Goal: Transaction & Acquisition: Purchase product/service

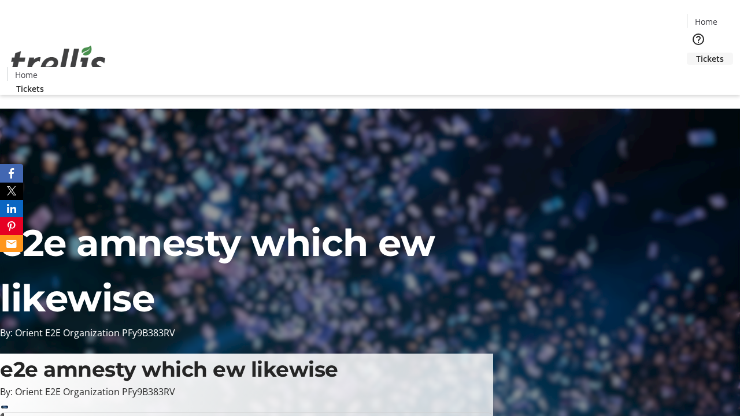
click at [696, 53] on span "Tickets" at bounding box center [710, 59] width 28 height 12
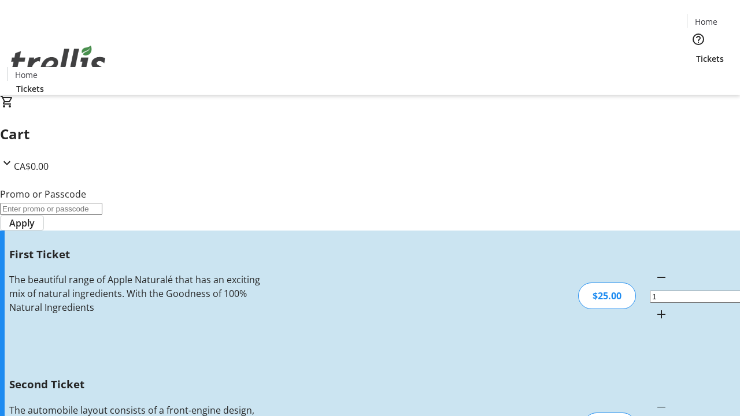
type input "2"
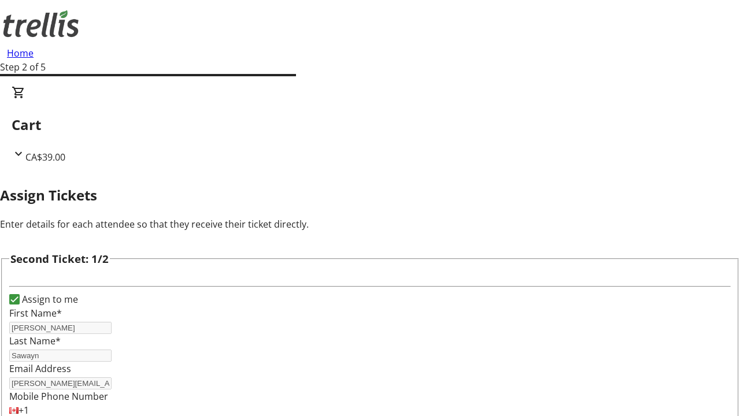
type input "Javonte"
type input "[PERSON_NAME]"
type input "[EMAIL_ADDRESS][DOMAIN_NAME]"
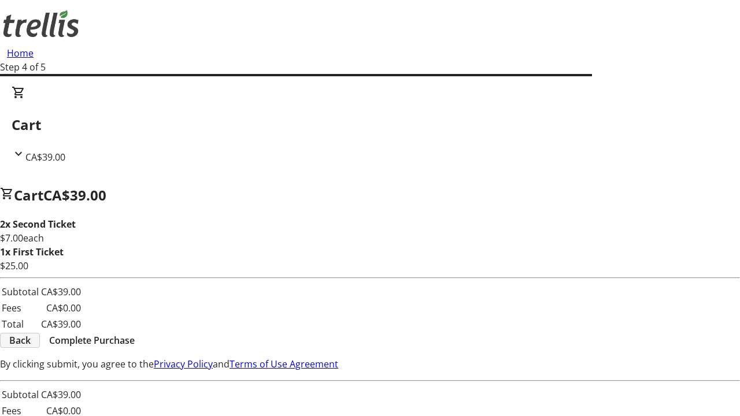
click at [31, 342] on span "Back" at bounding box center [19, 341] width 21 height 14
